Goal: Information Seeking & Learning: Learn about a topic

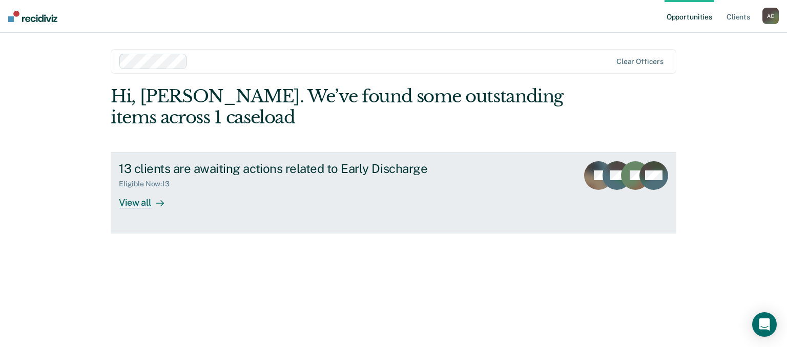
click at [127, 202] on div "View all" at bounding box center [147, 199] width 57 height 20
